Goal: Check status: Check status

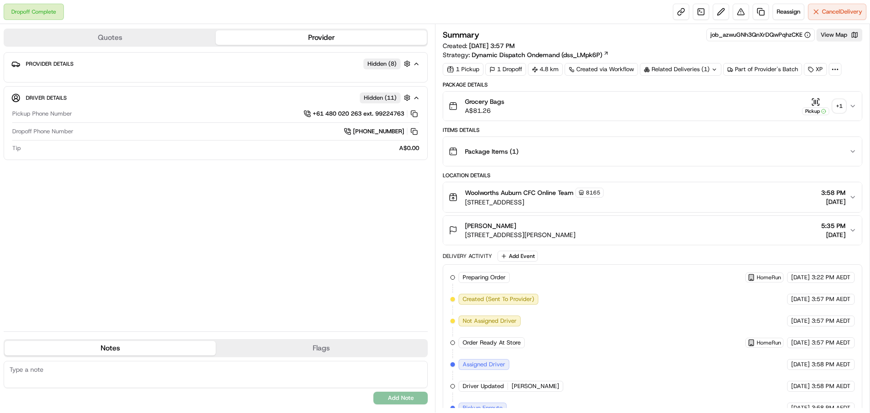
click at [835, 103] on div "+ 1" at bounding box center [838, 106] width 13 height 13
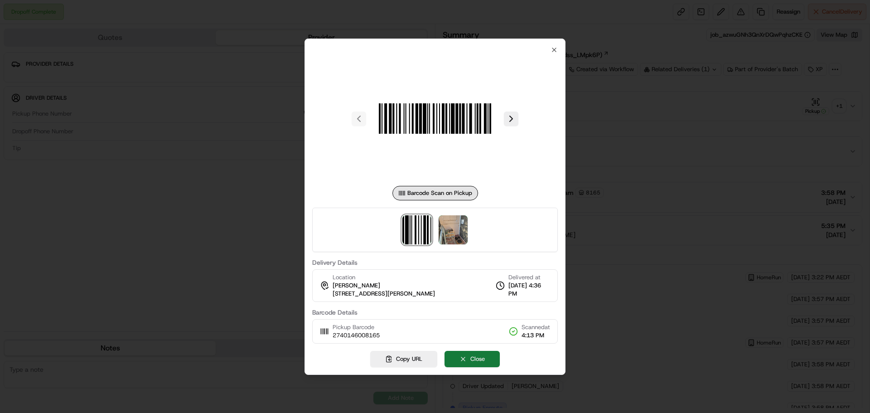
click at [479, 360] on button "Close" at bounding box center [471, 359] width 55 height 16
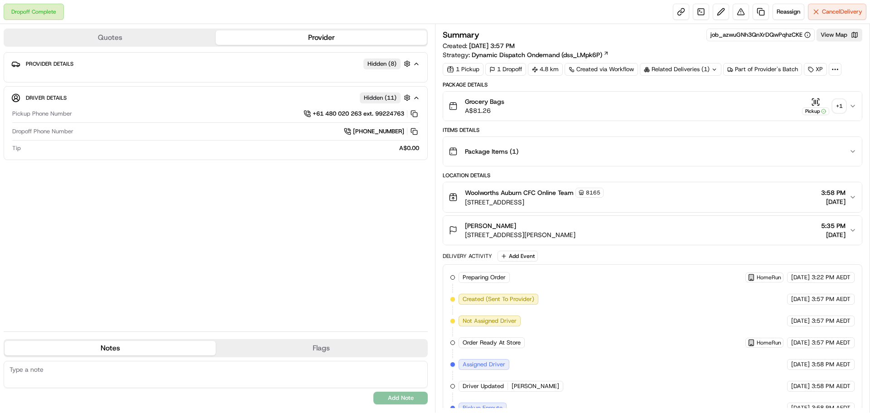
click at [676, 69] on div "Related Deliveries (1)" at bounding box center [680, 69] width 82 height 13
